Goal: Use online tool/utility

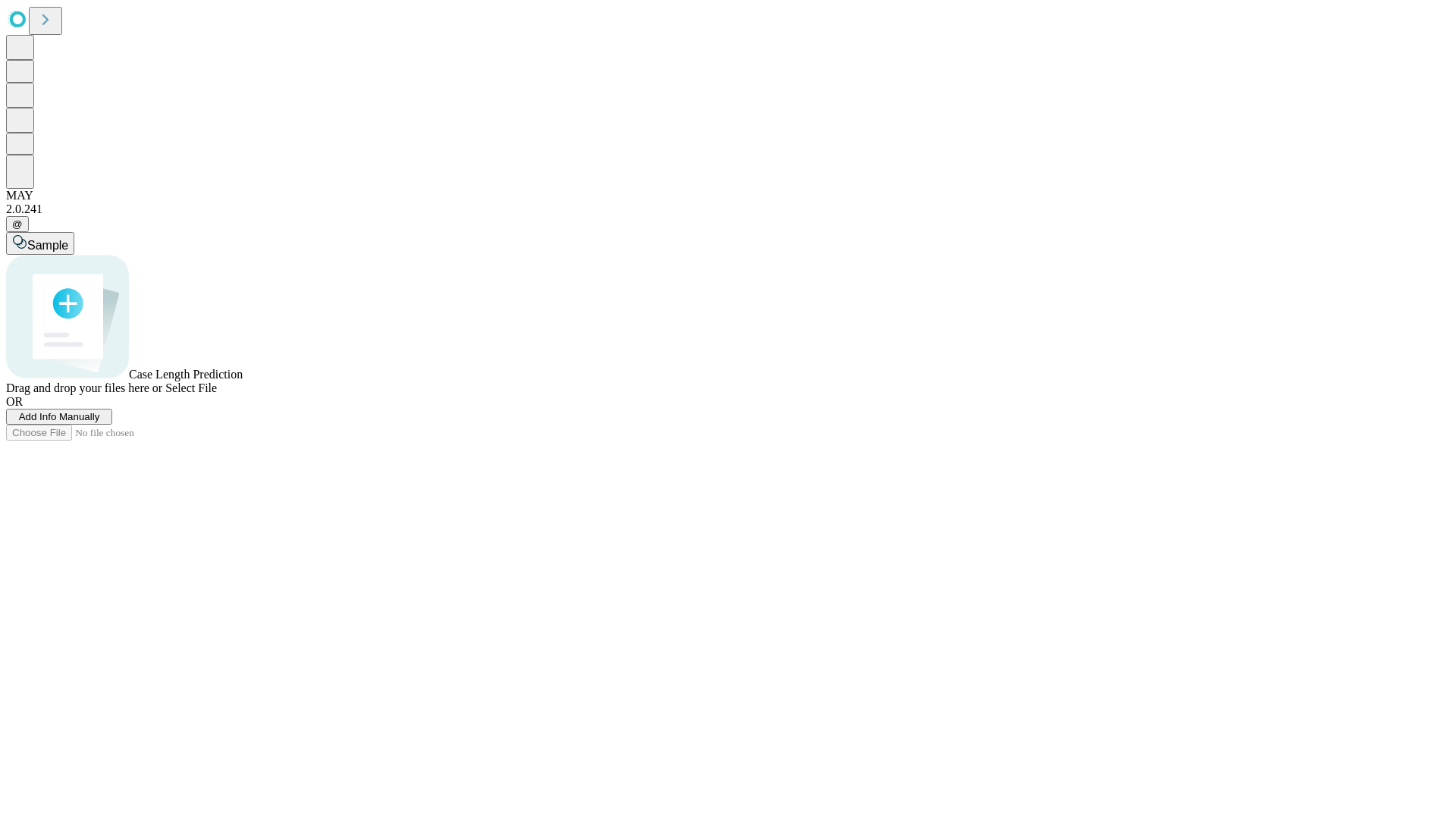
click at [217, 394] on span "Select File" at bounding box center [190, 388] width 52 height 13
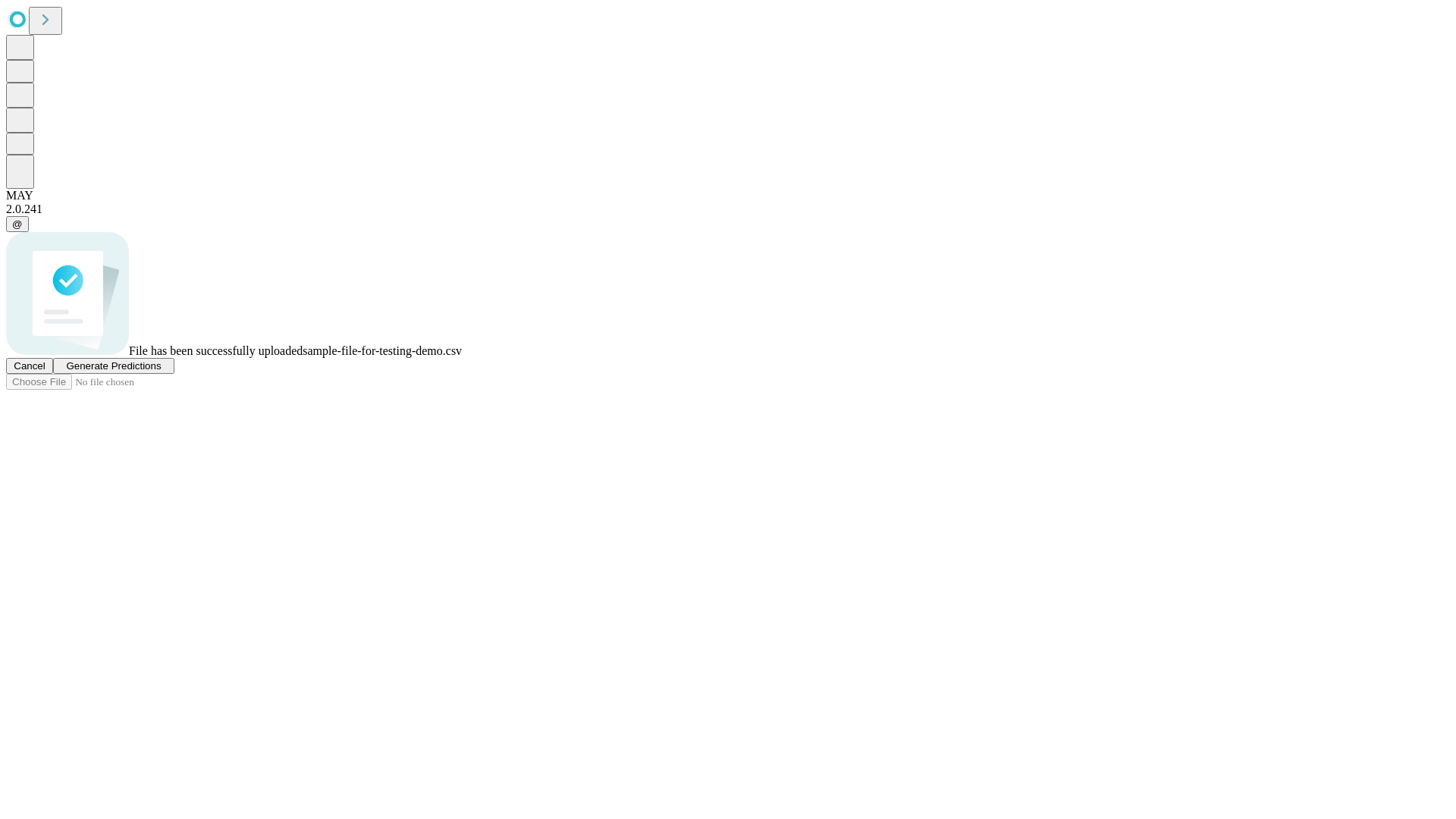
click at [161, 371] on span "Generate Predictions" at bounding box center [113, 366] width 95 height 11
